Goal: Information Seeking & Learning: Learn about a topic

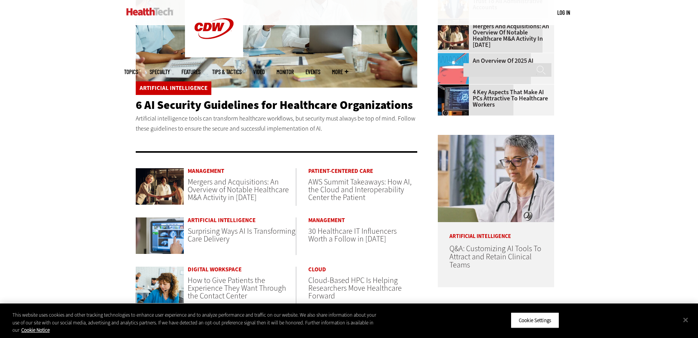
scroll to position [271, 0]
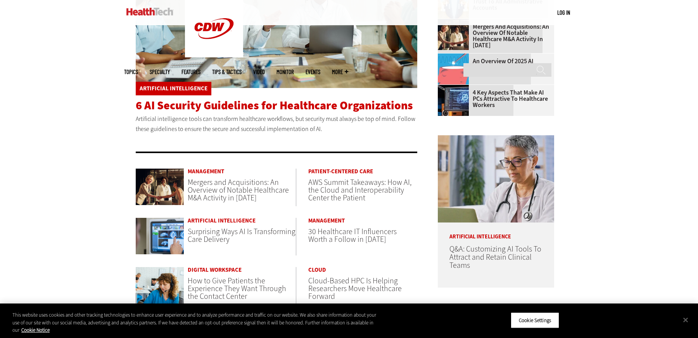
click at [222, 102] on span "6 AI Security Guidelines for Healthcare Organizations" at bounding box center [274, 106] width 277 height 16
